Goal: Information Seeking & Learning: Understand process/instructions

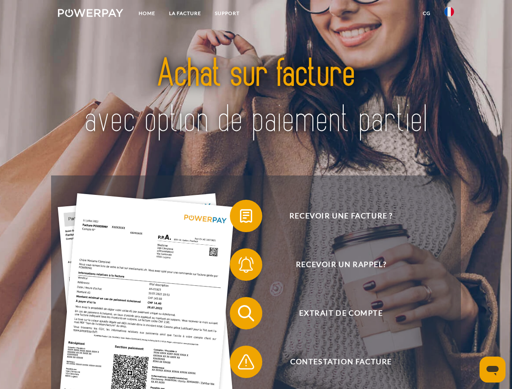
click at [90, 14] on img at bounding box center [90, 13] width 65 height 8
click at [450, 14] on img at bounding box center [450, 12] width 10 height 10
click at [427, 13] on link "CG" at bounding box center [427, 13] width 22 height 15
click at [240, 218] on span at bounding box center [234, 216] width 41 height 41
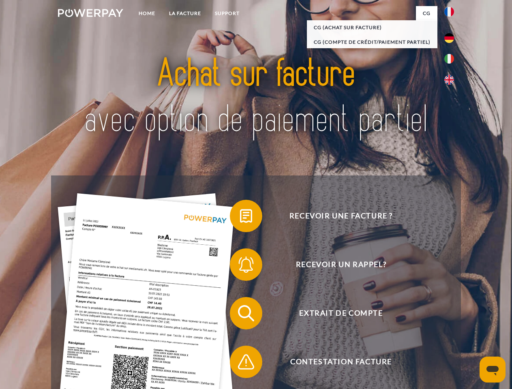
click at [240, 267] on div "Recevoir une facture ? Recevoir un rappel? Extrait de compte retour" at bounding box center [256, 338] width 410 height 325
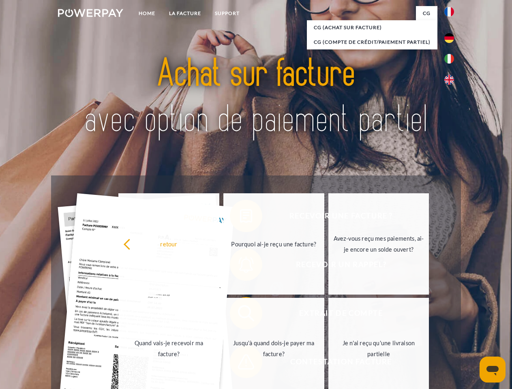
click at [240, 315] on link "Jusqu'à quand dois-je payer ma facture?" at bounding box center [274, 348] width 101 height 101
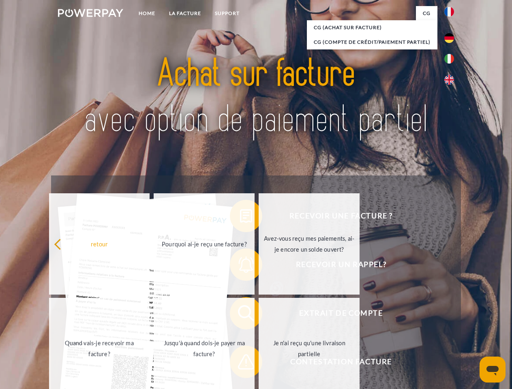
click at [240, 364] on span at bounding box center [234, 362] width 41 height 41
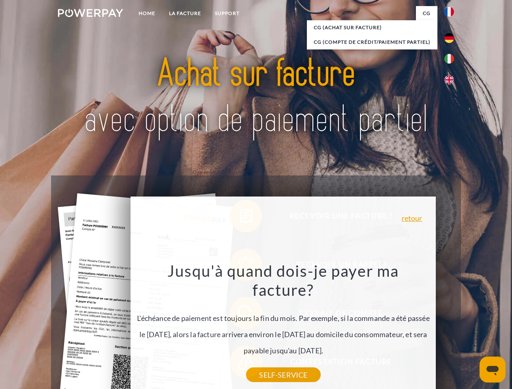
click at [493, 370] on icon "Ouvrir la fenêtre de messagerie" at bounding box center [493, 371] width 12 height 10
